Goal: Navigation & Orientation: Find specific page/section

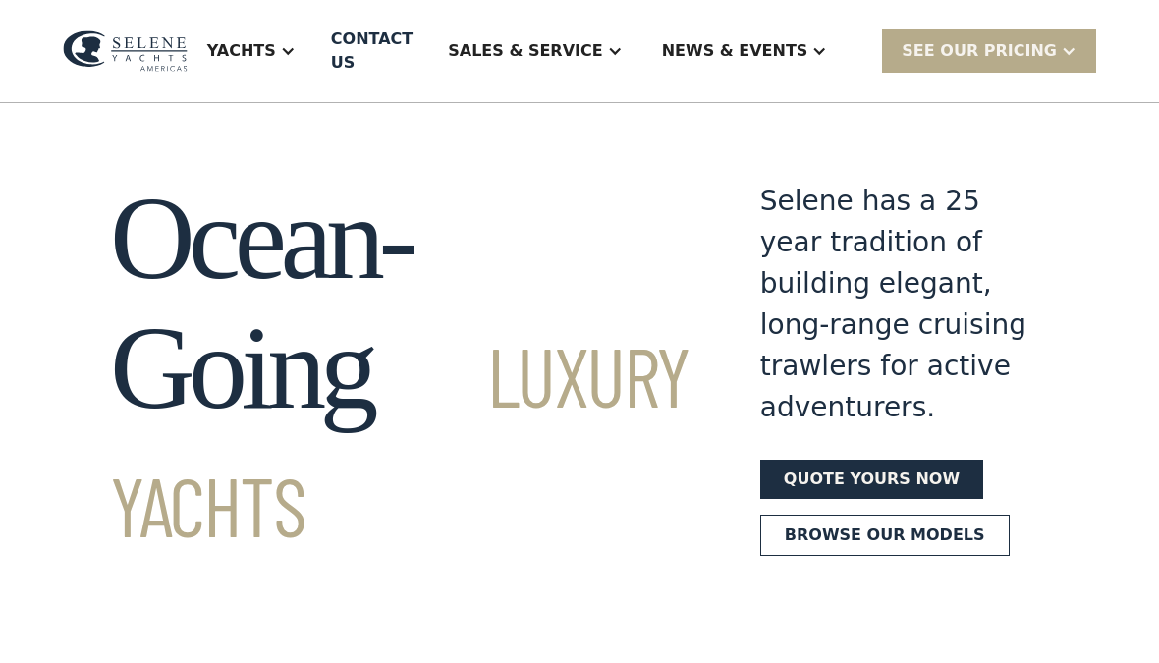
click at [276, 54] on div "Yachts" at bounding box center [241, 51] width 69 height 24
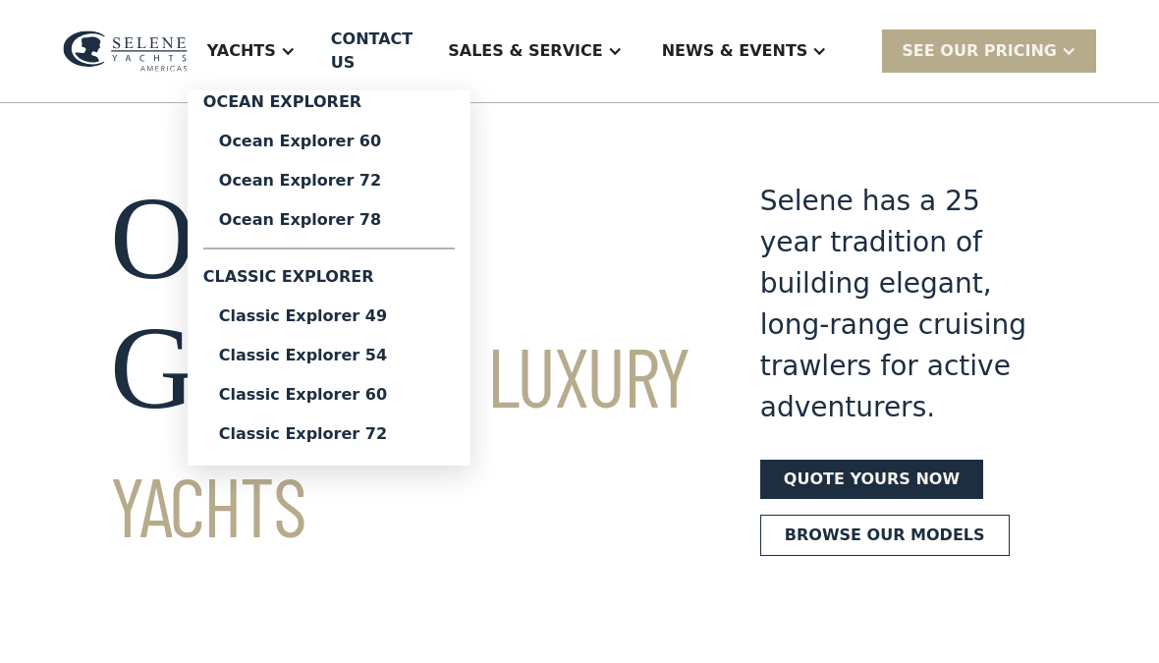
click at [602, 47] on div "Sales & Service" at bounding box center [525, 51] width 154 height 24
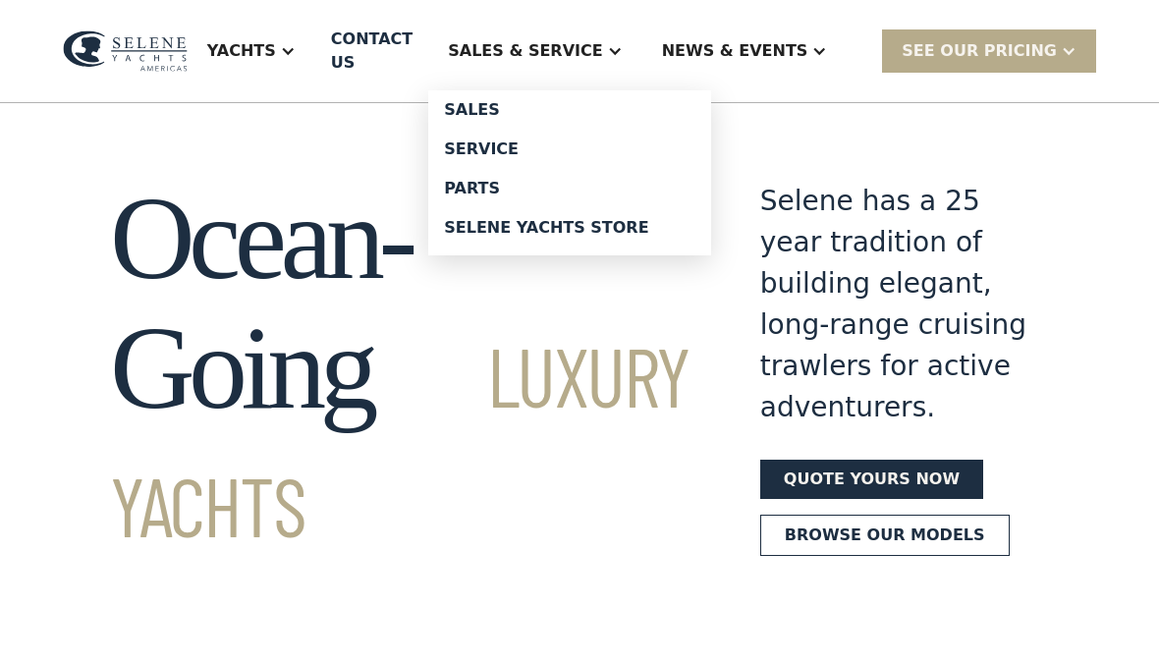
click at [539, 112] on div "Sales" at bounding box center [569, 110] width 251 height 16
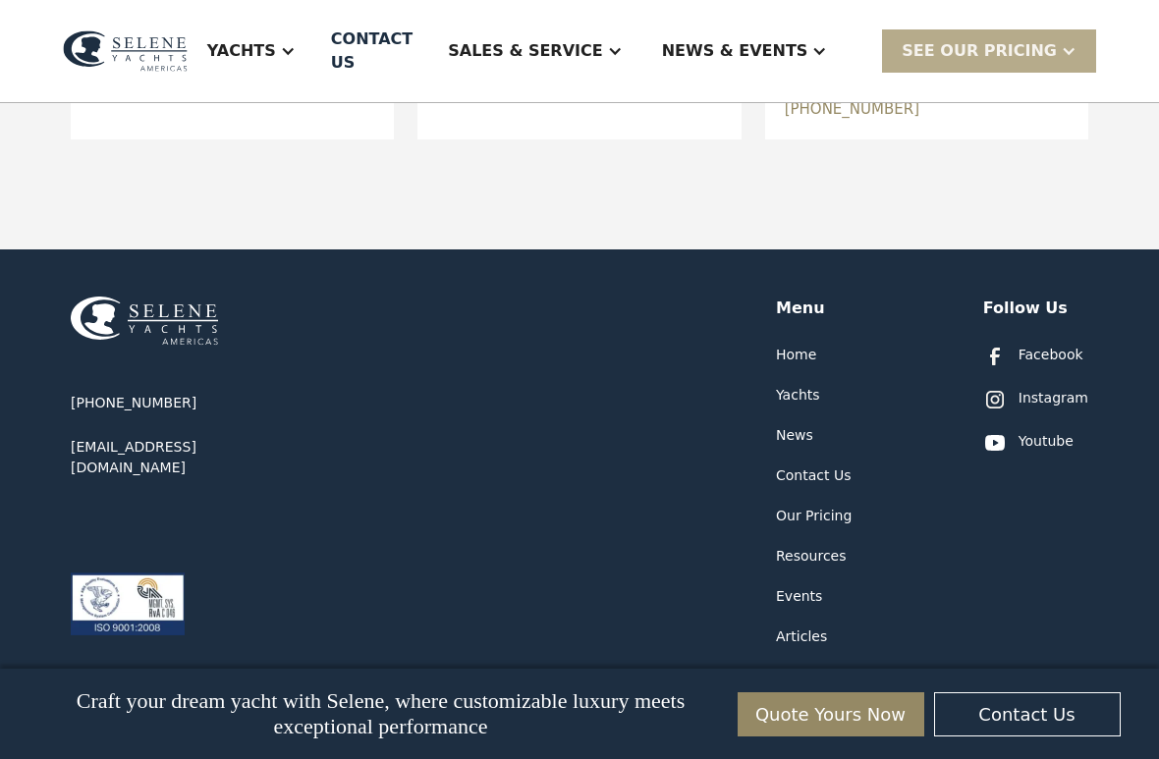
scroll to position [1144, 0]
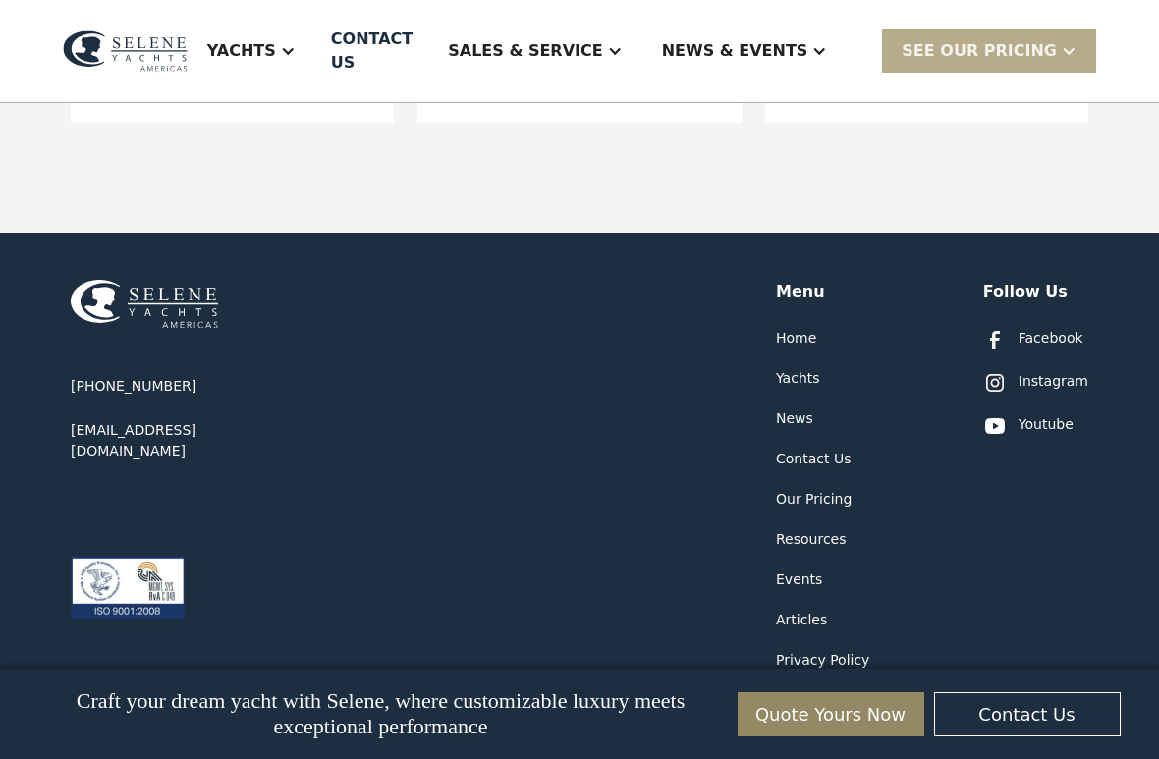
click at [817, 368] on div "Yachts" at bounding box center [798, 378] width 44 height 21
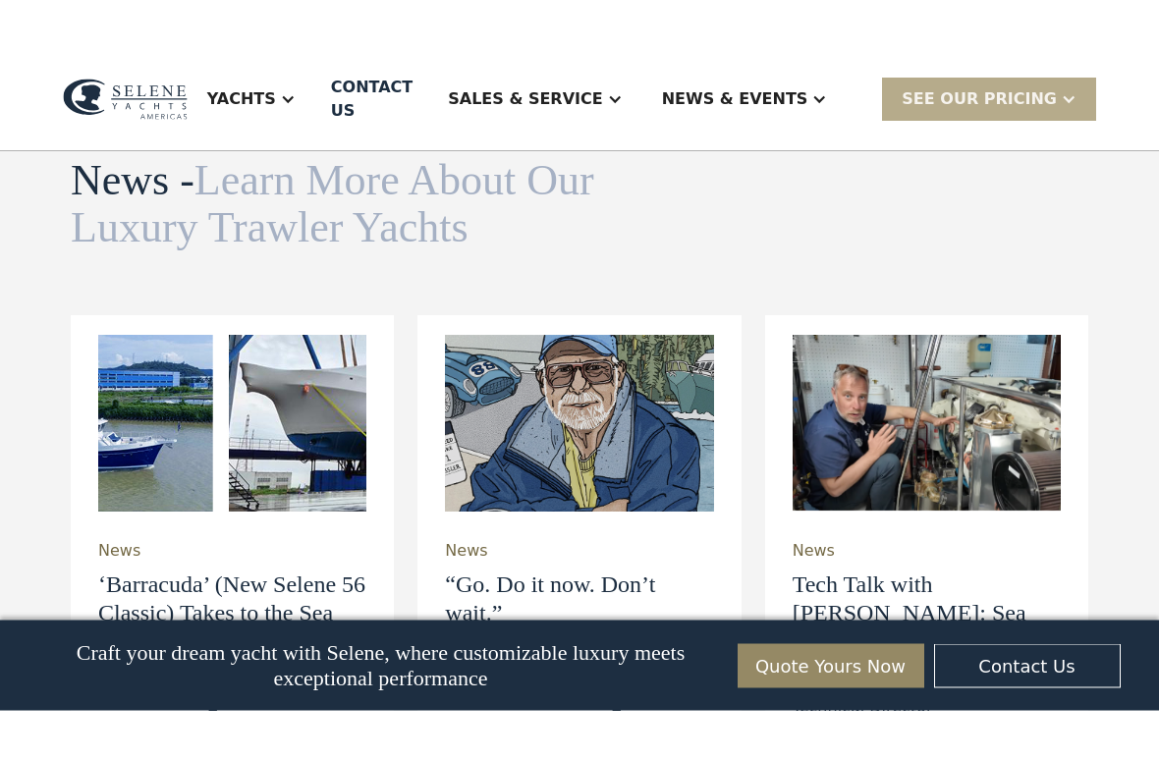
scroll to position [5383, 0]
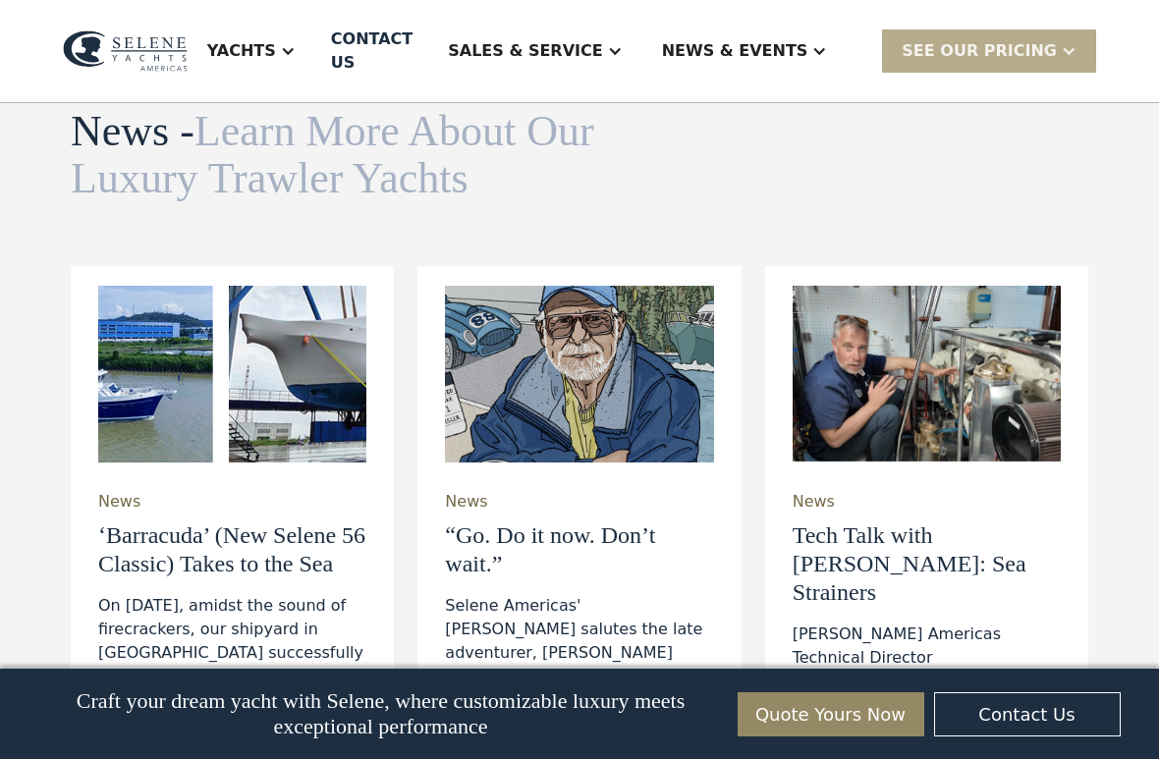
click at [276, 53] on div "Yachts" at bounding box center [241, 51] width 69 height 24
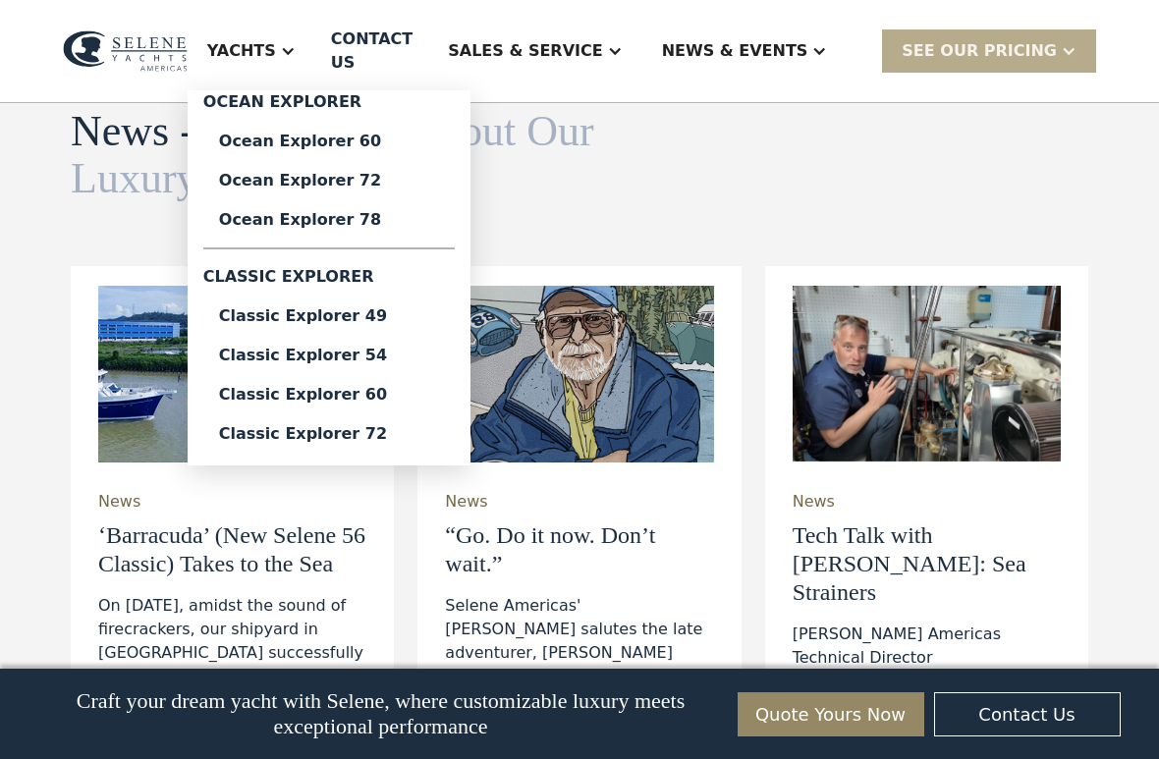
click at [357, 149] on div "Ocean Explorer 60" at bounding box center [329, 142] width 220 height 16
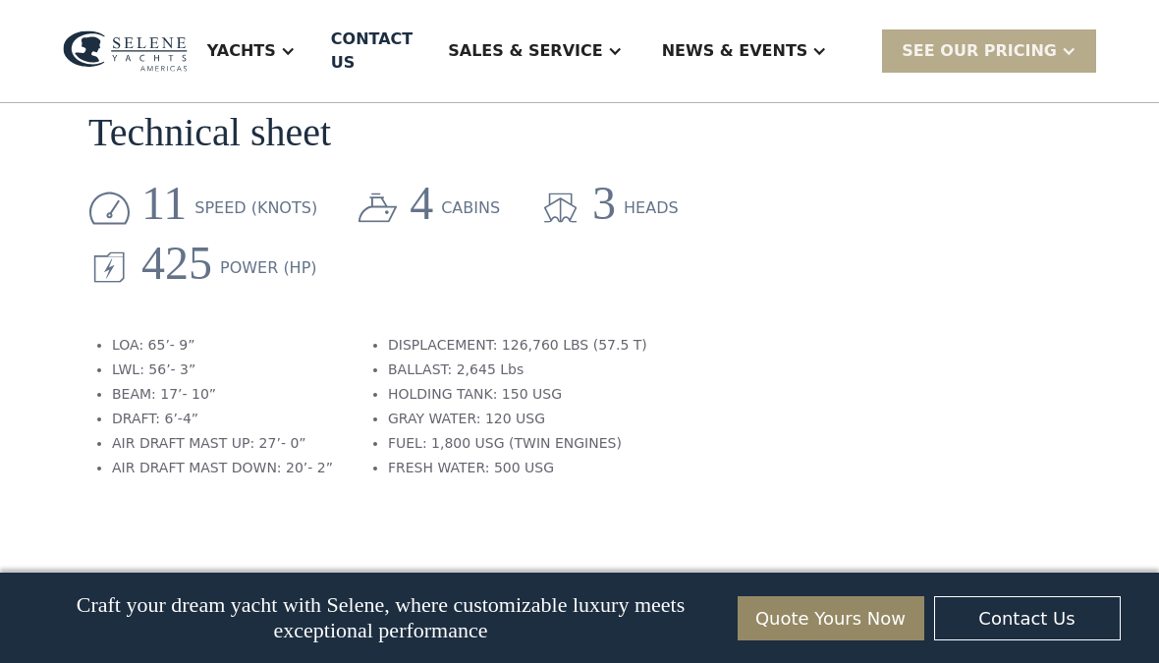
scroll to position [3046, 0]
